Goal: Information Seeking & Learning: Learn about a topic

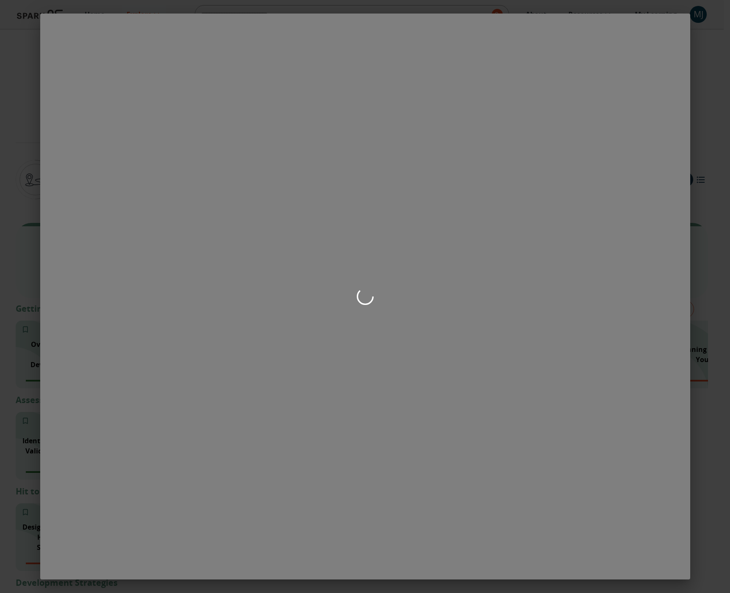
scroll to position [957, 0]
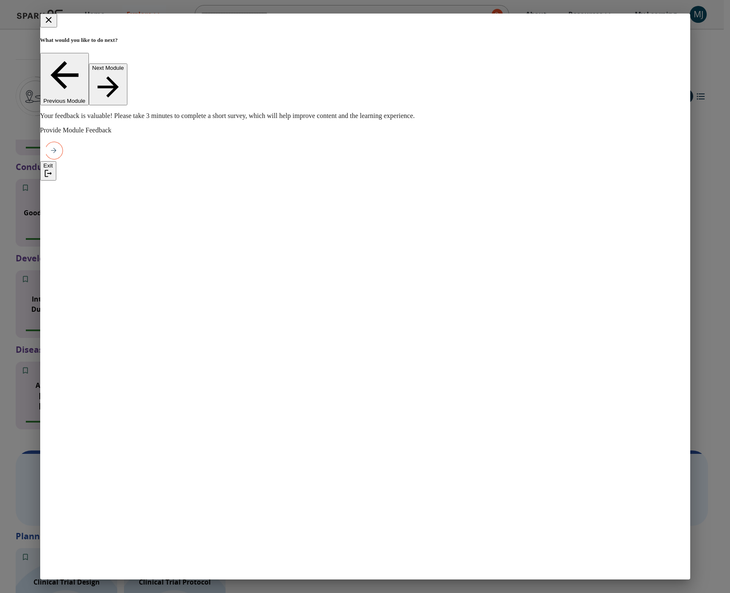
click at [54, 21] on icon "close" at bounding box center [49, 20] width 10 height 10
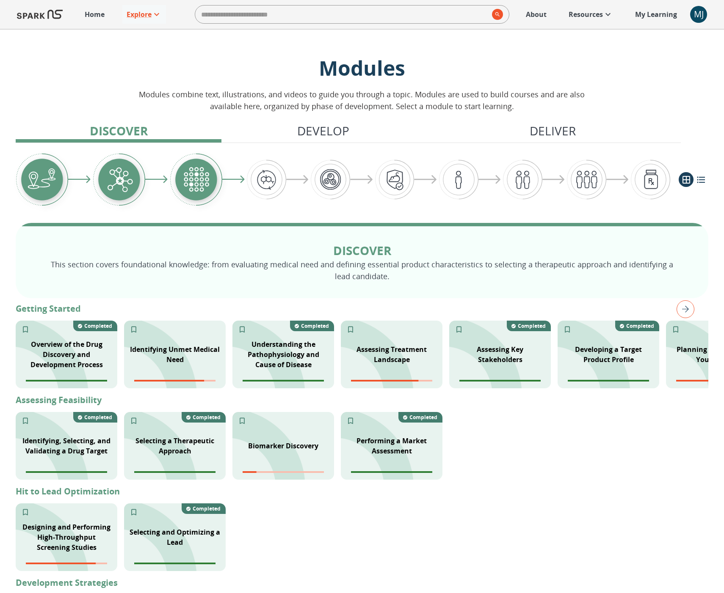
scroll to position [6, 0]
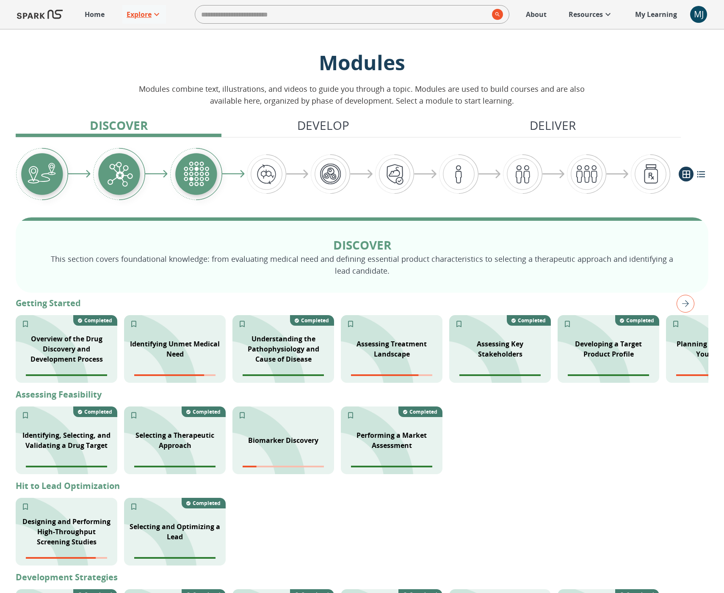
click at [132, 15] on p "Explore" at bounding box center [139, 14] width 25 height 10
click at [596, 507] on p "Lectures" at bounding box center [362, 511] width 724 height 8
click at [619, 577] on p "Go to Lectures" at bounding box center [362, 581] width 724 height 8
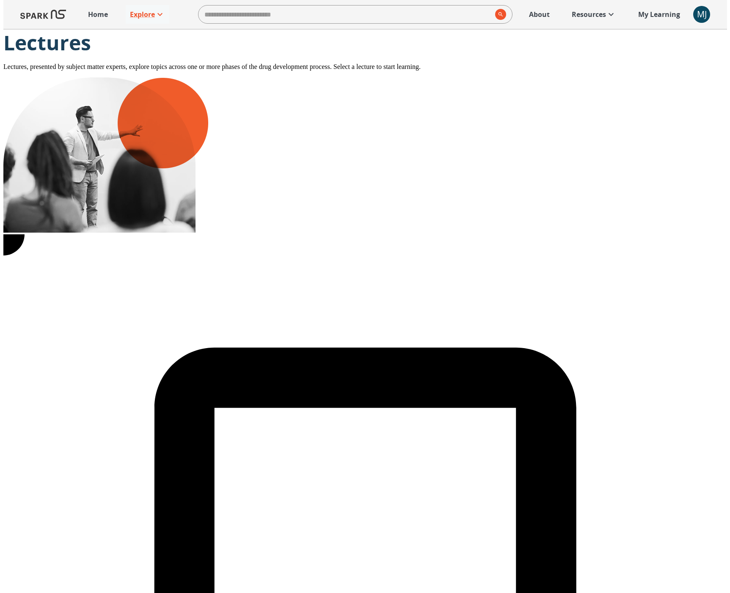
scroll to position [44, 0]
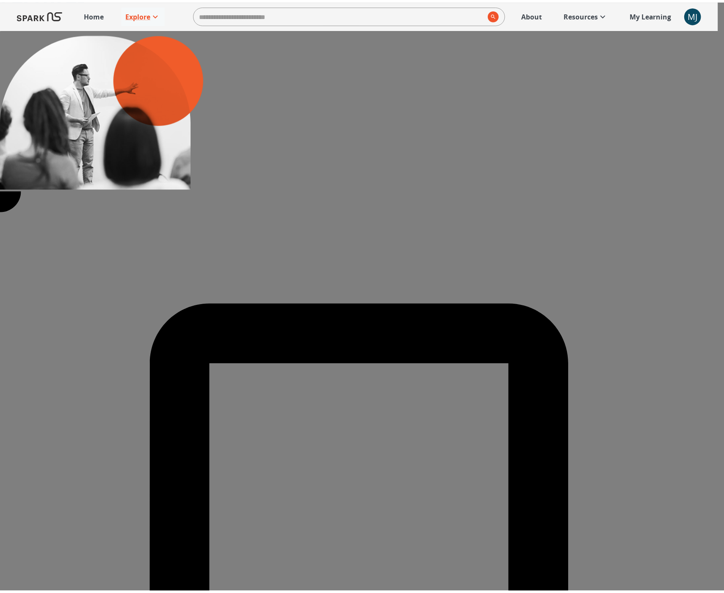
scroll to position [0, 0]
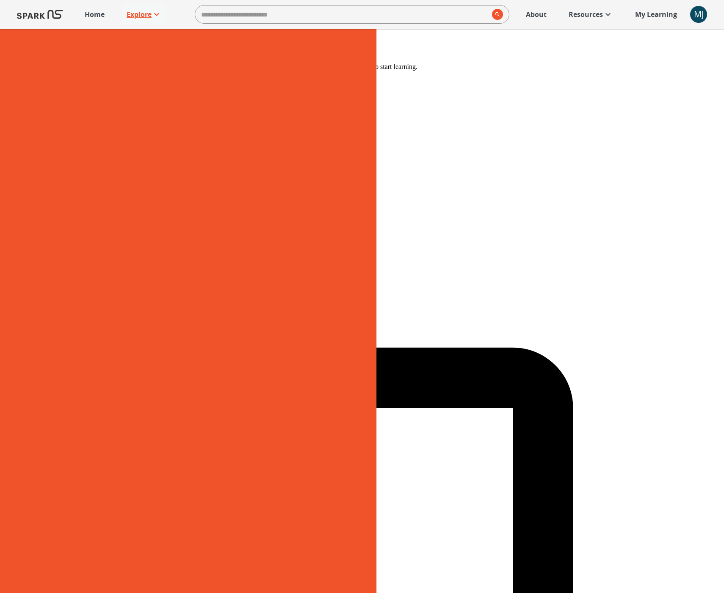
click at [138, 13] on p "Explore" at bounding box center [139, 14] width 25 height 10
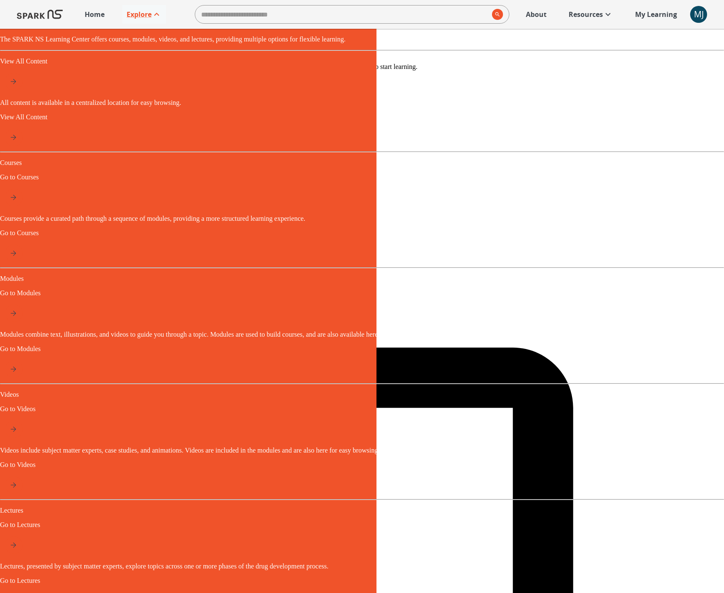
click at [356, 345] on p "Go to Modules" at bounding box center [362, 349] width 724 height 8
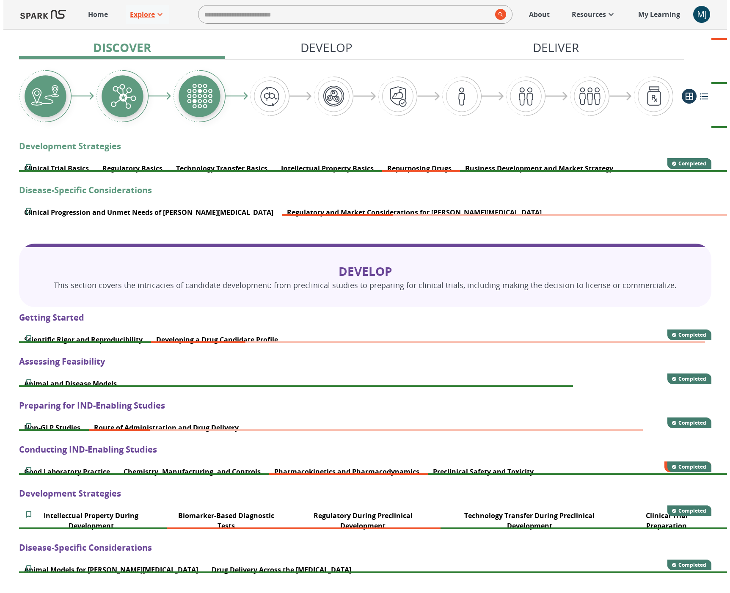
scroll to position [359, 0]
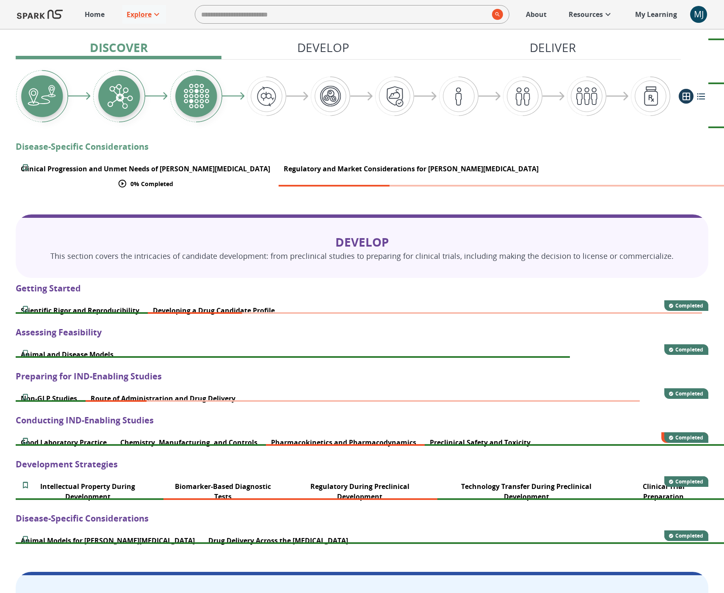
click at [72, 174] on p "Clinical Progression and Unmet Needs of [PERSON_NAME][MEDICAL_DATA]" at bounding box center [145, 169] width 249 height 10
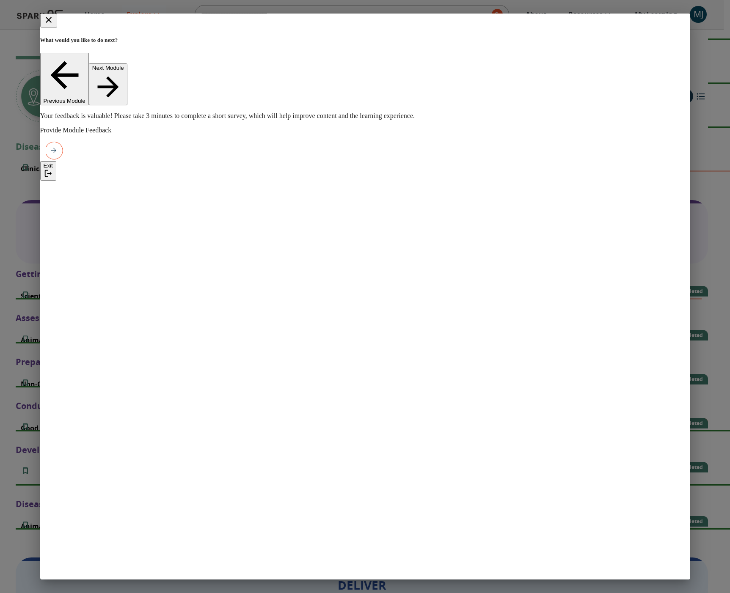
click at [54, 22] on icon "close" at bounding box center [49, 20] width 10 height 10
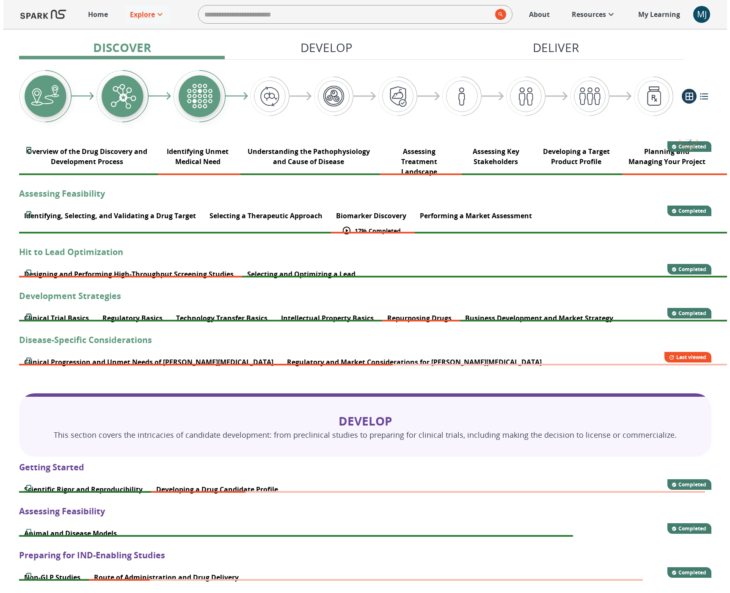
scroll to position [223, 0]
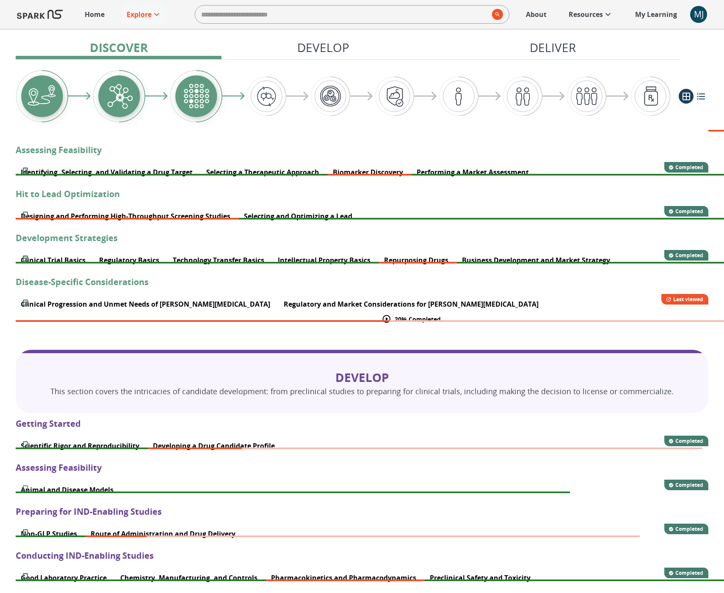
click at [284, 309] on p "Regulatory and Market Considerations for [PERSON_NAME][MEDICAL_DATA]" at bounding box center [411, 304] width 255 height 10
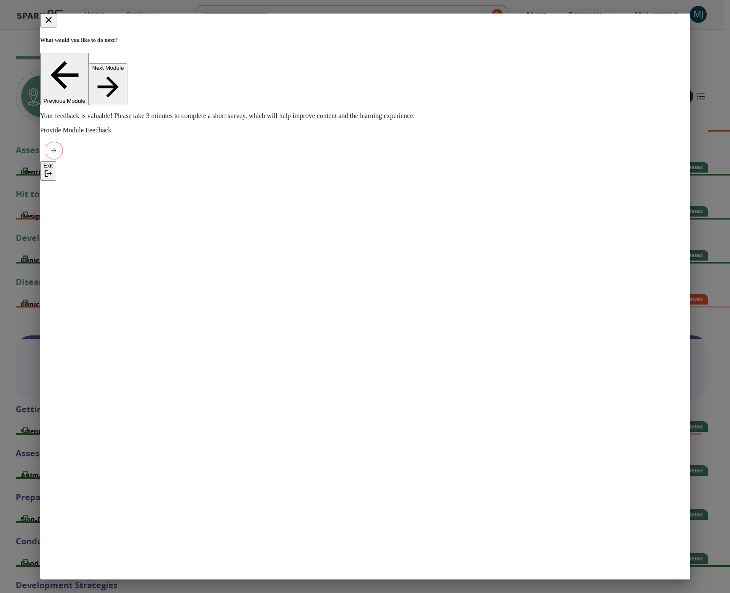
drag, startPoint x: 681, startPoint y: 22, endPoint x: 715, endPoint y: 45, distance: 41.3
click at [52, 22] on icon "close" at bounding box center [49, 20] width 6 height 6
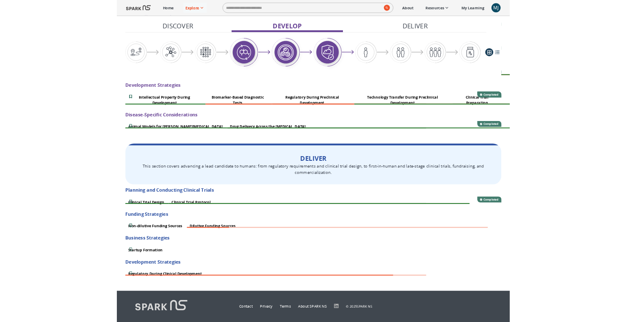
scroll to position [955, 0]
